Goal: Information Seeking & Learning: Learn about a topic

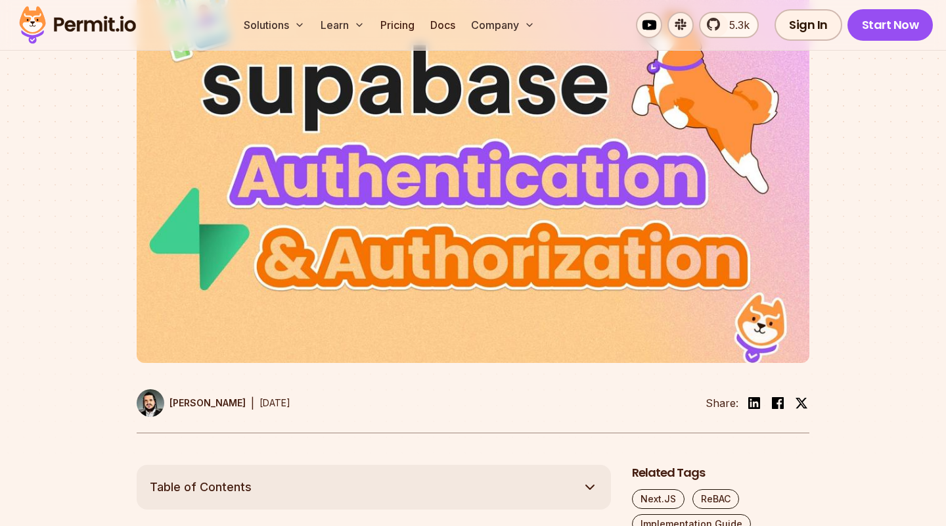
scroll to position [639, 0]
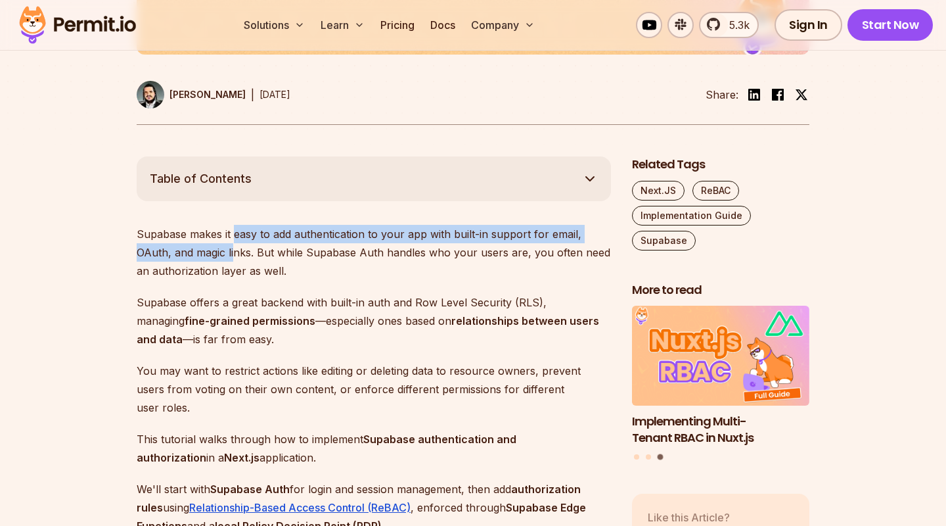
click at [231, 260] on p "Supabase makes it easy to add authentication to your app with built-in support …" at bounding box center [374, 252] width 474 height 55
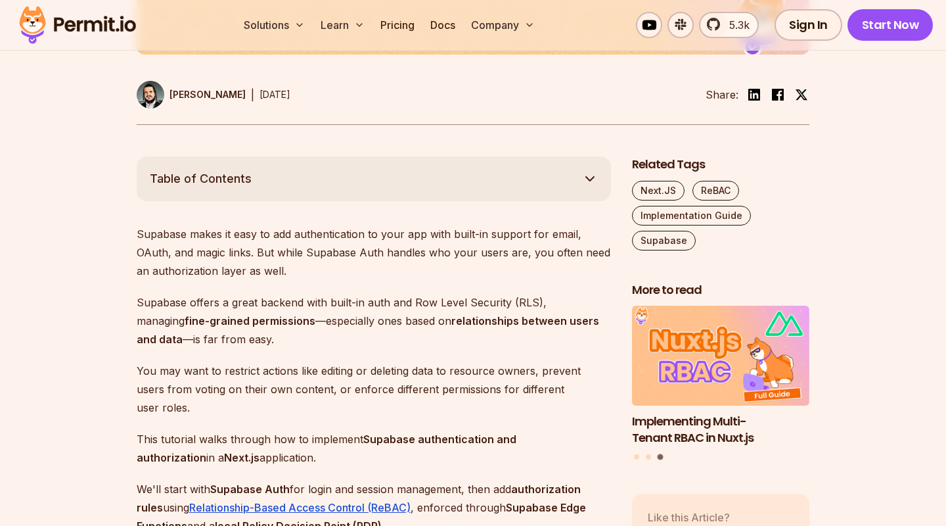
click at [231, 260] on p "Supabase makes it easy to add authentication to your app with built-in support …" at bounding box center [374, 252] width 474 height 55
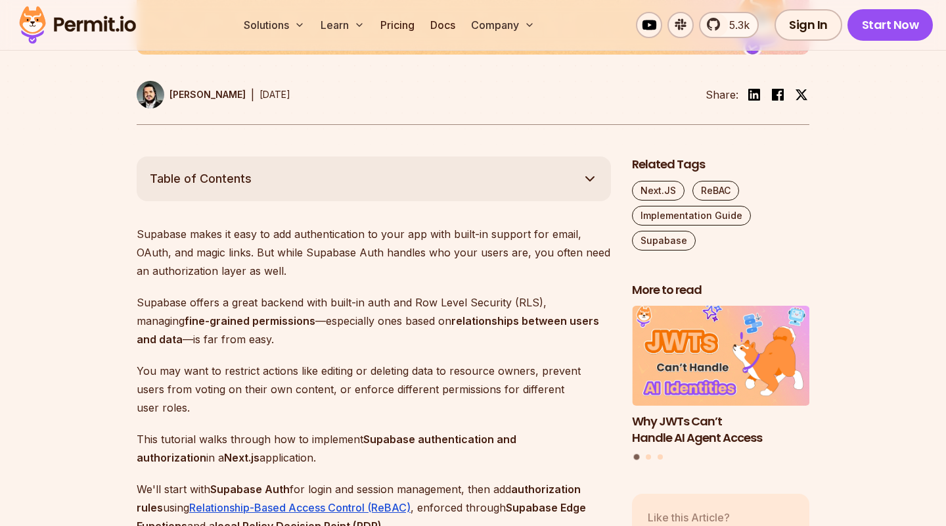
click at [240, 280] on p "Supabase makes it easy to add authentication to your app with built-in support …" at bounding box center [374, 252] width 474 height 55
click at [241, 280] on p "Supabase makes it easy to add authentication to your app with built-in support …" at bounding box center [374, 252] width 474 height 55
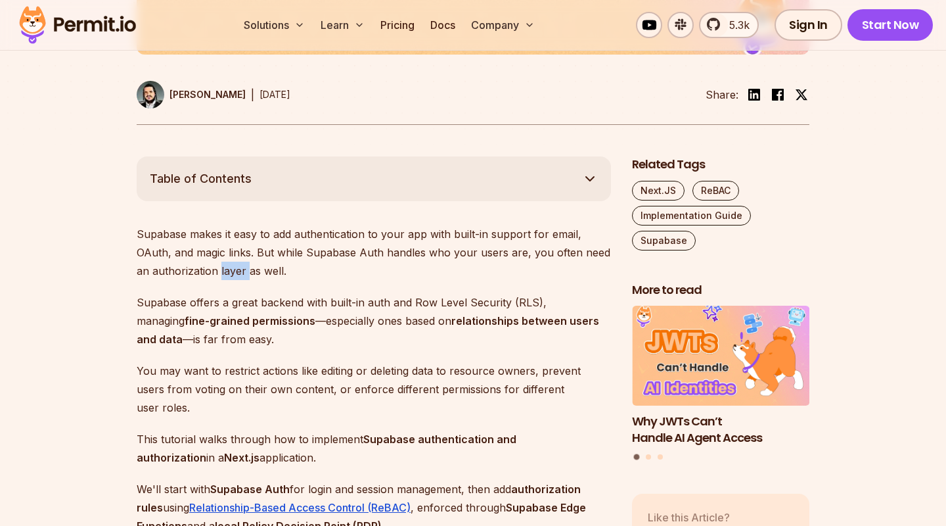
click at [241, 280] on p "Supabase makes it easy to add authentication to your app with built-in support …" at bounding box center [374, 252] width 474 height 55
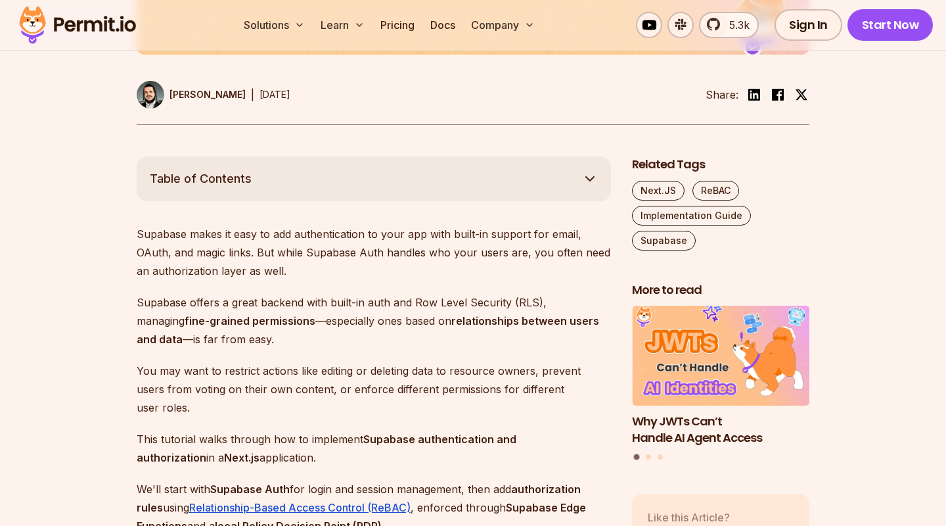
click at [241, 280] on p "Supabase makes it easy to add authentication to your app with built-in support …" at bounding box center [374, 252] width 474 height 55
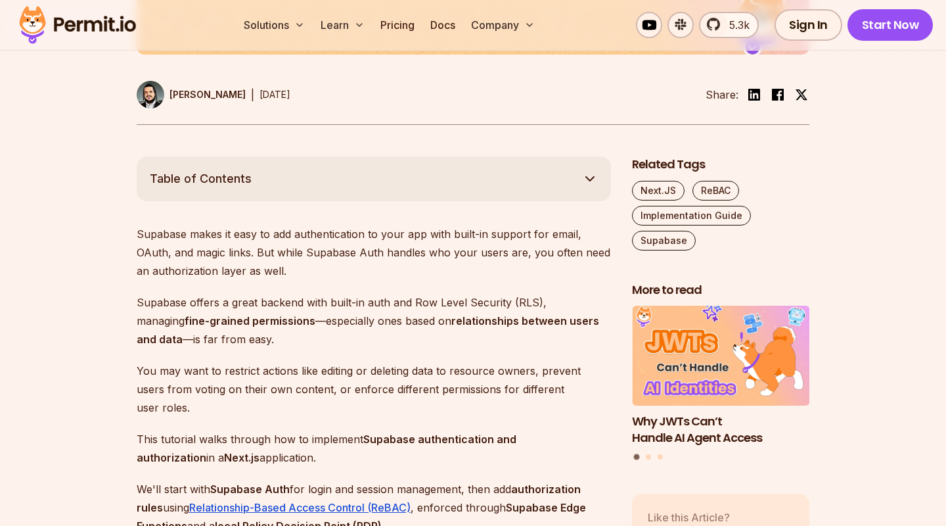
click at [241, 280] on p "Supabase makes it easy to add authentication to your app with built-in support …" at bounding box center [374, 252] width 474 height 55
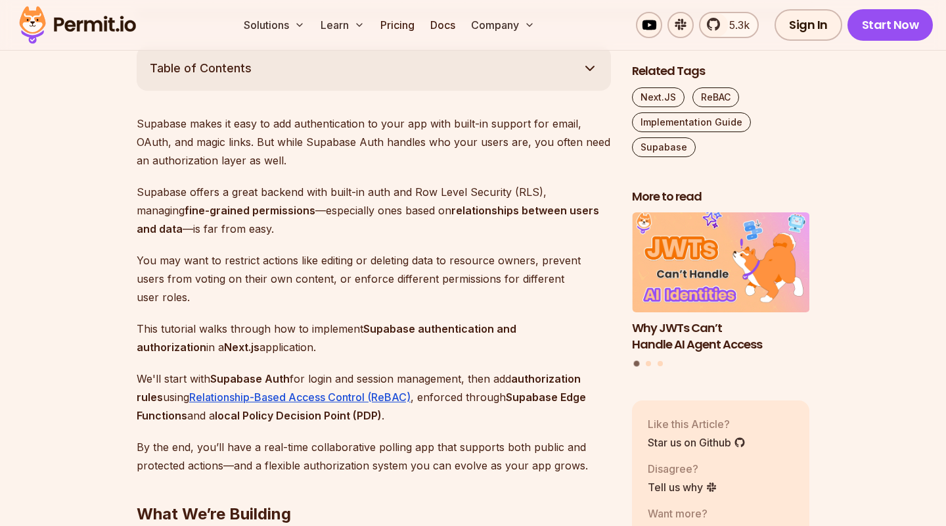
scroll to position [757, 0]
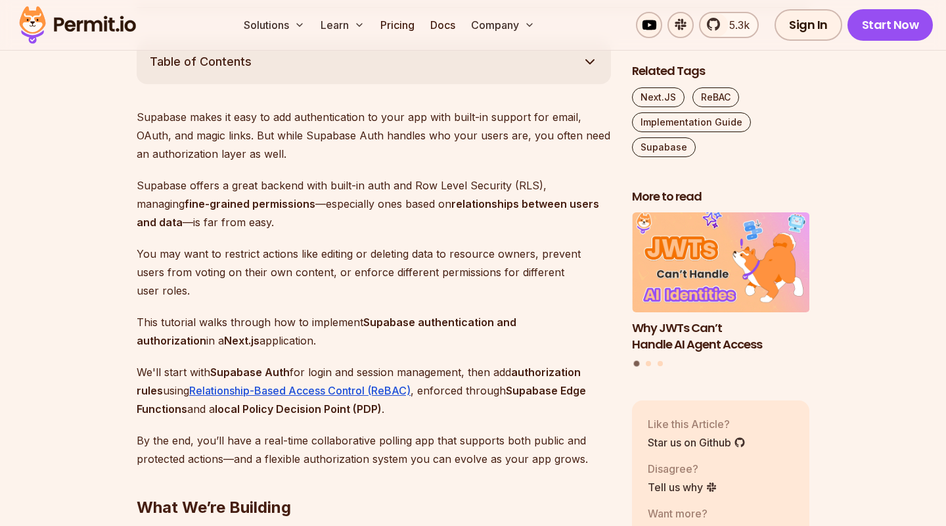
drag, startPoint x: 296, startPoint y: 324, endPoint x: 297, endPoint y: 332, distance: 8.6
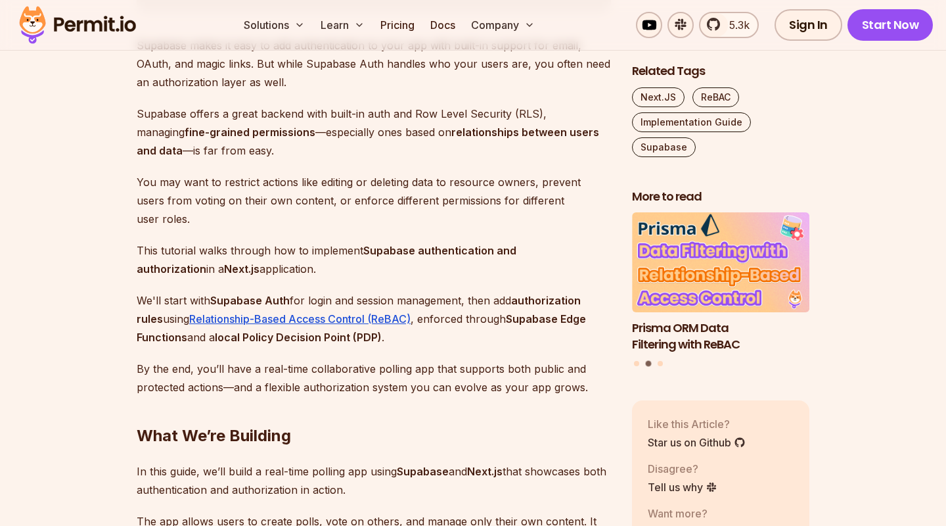
drag, startPoint x: 405, startPoint y: 263, endPoint x: 407, endPoint y: 277, distance: 14.0
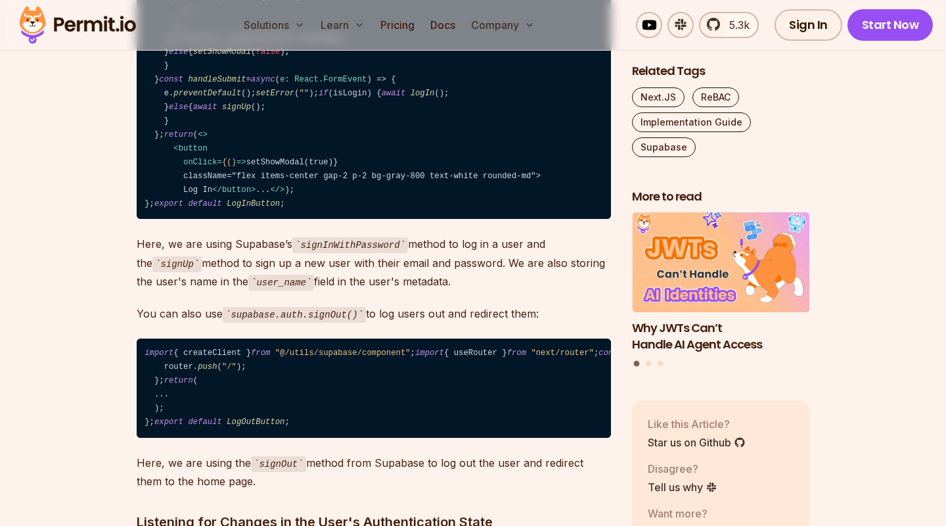
scroll to position [5301, 0]
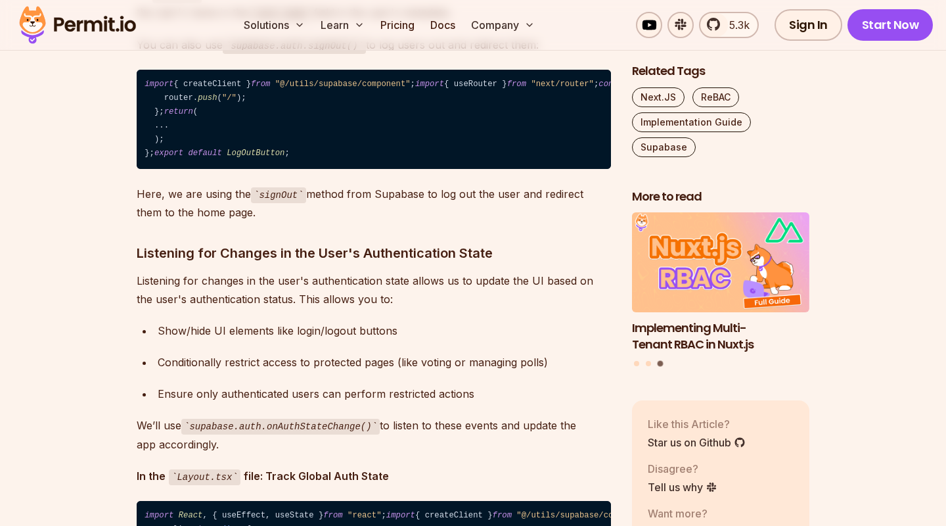
scroll to position [5514, 0]
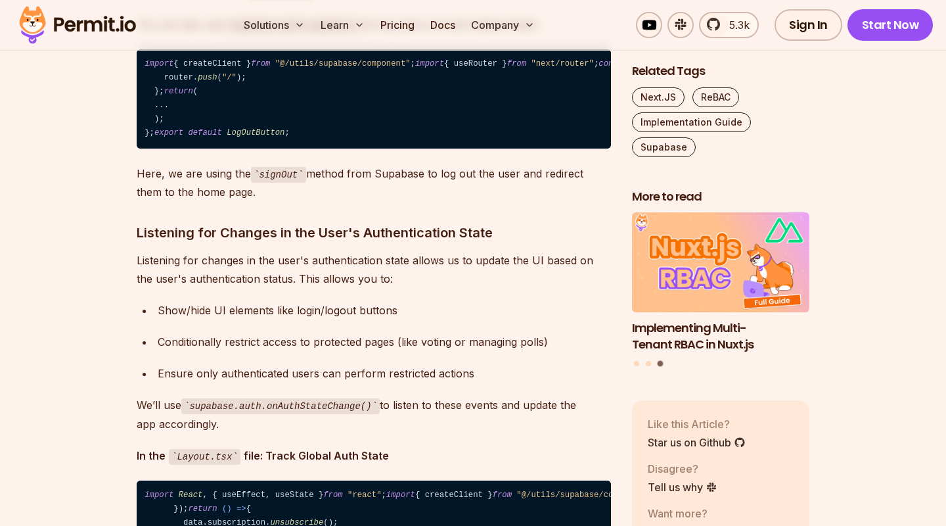
drag, startPoint x: 267, startPoint y: 316, endPoint x: 267, endPoint y: 325, distance: 8.5
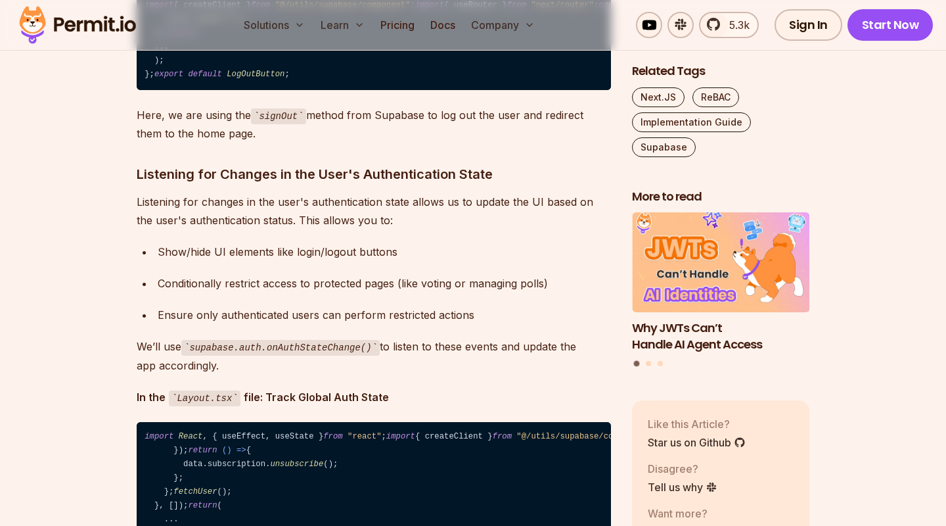
drag, startPoint x: 267, startPoint y: 208, endPoint x: 269, endPoint y: 216, distance: 8.1
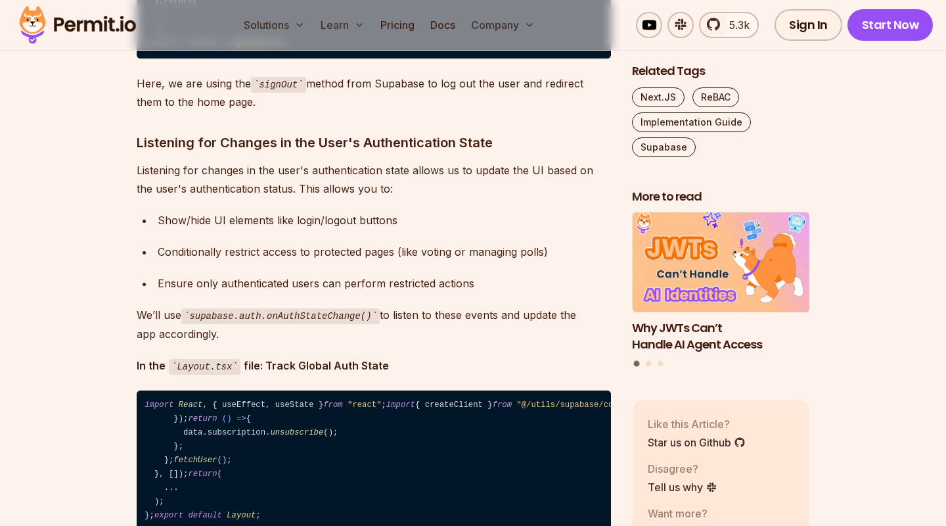
drag, startPoint x: 269, startPoint y: 216, endPoint x: 269, endPoint y: 223, distance: 7.9
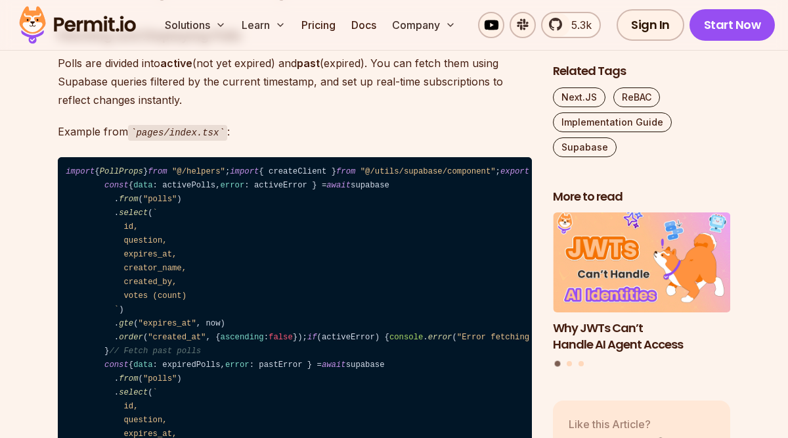
scroll to position [7619, 0]
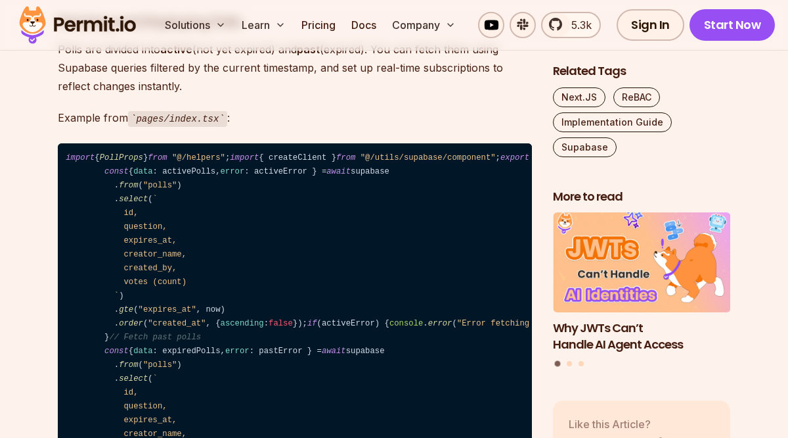
drag, startPoint x: 392, startPoint y: 151, endPoint x: 392, endPoint y: 160, distance: 9.2
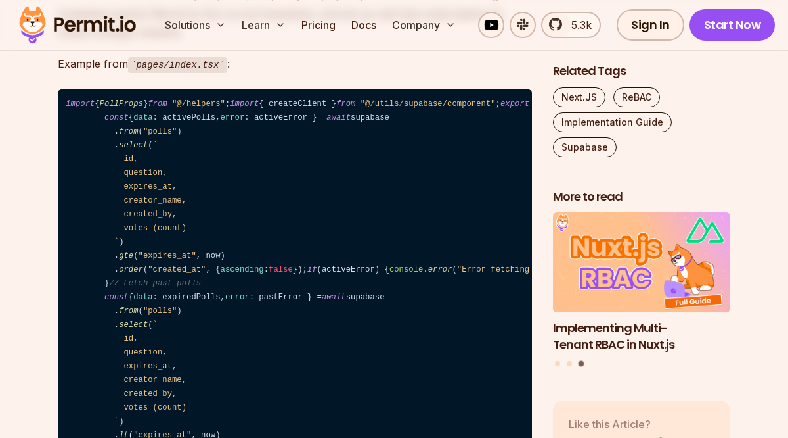
scroll to position [7688, 0]
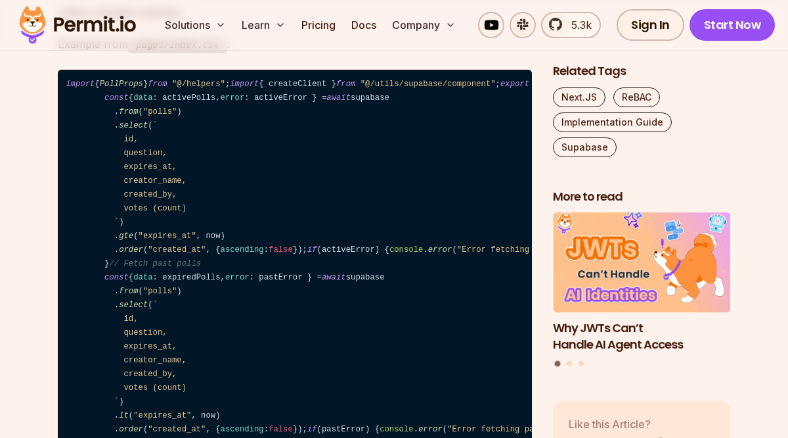
drag, startPoint x: 218, startPoint y: 182, endPoint x: 145, endPoint y: 258, distance: 105.5
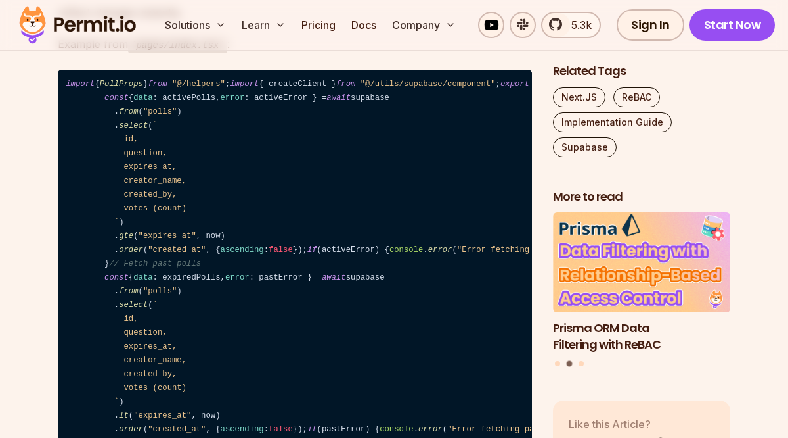
drag, startPoint x: 129, startPoint y: 291, endPoint x: 223, endPoint y: 290, distance: 94.6
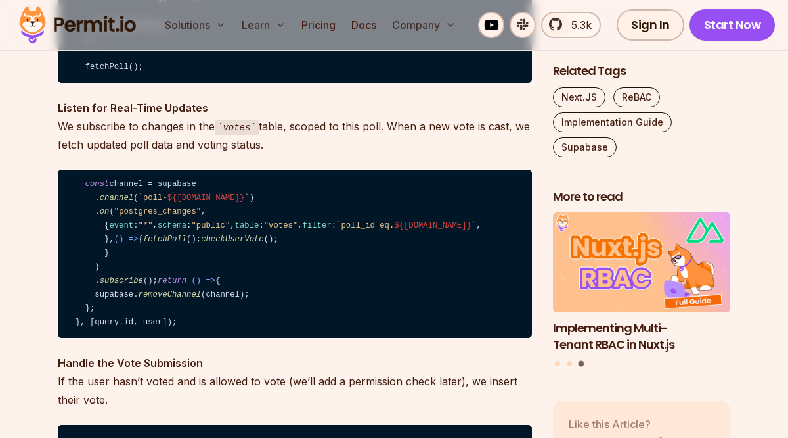
scroll to position [10241, 0]
